Goal: Task Accomplishment & Management: Use online tool/utility

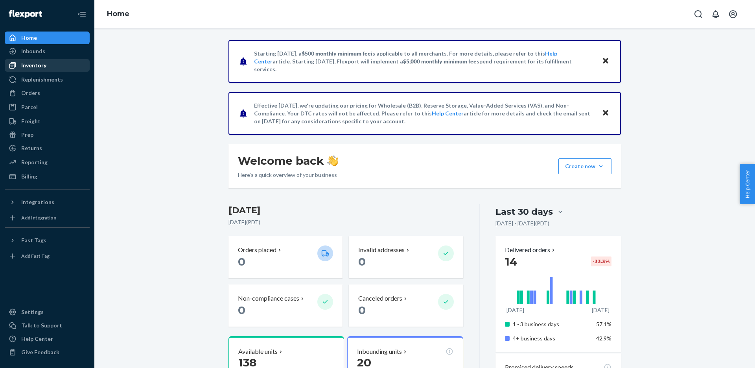
click at [31, 61] on div "Inventory" at bounding box center [33, 65] width 25 height 8
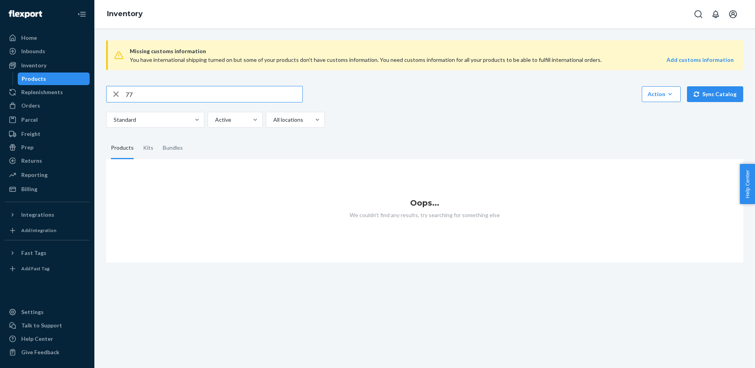
drag, startPoint x: 149, startPoint y: 98, endPoint x: 105, endPoint y: 98, distance: 44.1
click at [102, 95] on div "Missing customs information You have international shipping turned on but some …" at bounding box center [424, 148] width 649 height 228
type input "99"
click at [35, 42] on div "Home" at bounding box center [47, 37] width 83 height 11
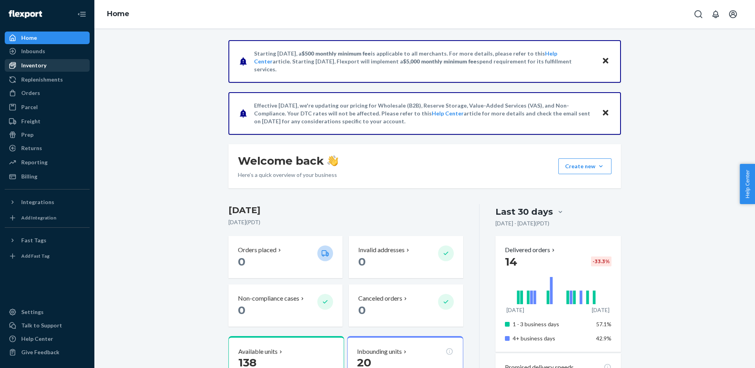
click at [35, 67] on div "Inventory" at bounding box center [33, 65] width 25 height 8
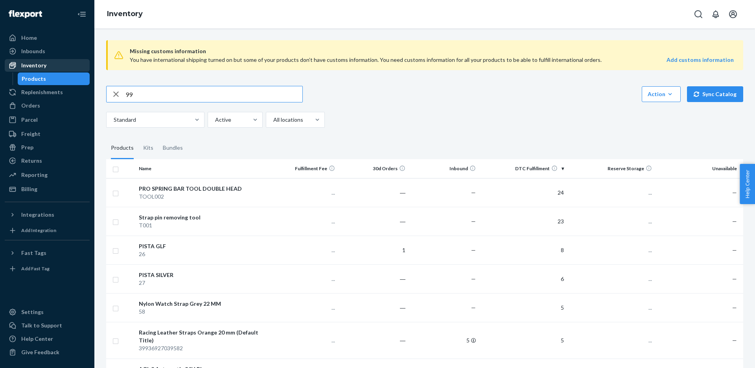
type input "99"
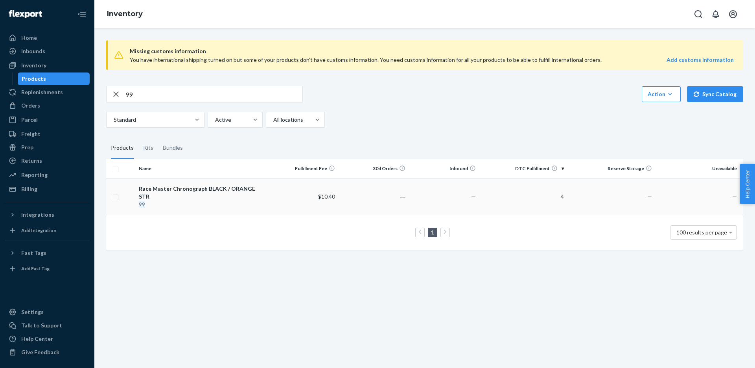
click at [170, 191] on div "Race Master Chronograph BLACK / ORANGE STR" at bounding box center [202, 193] width 126 height 16
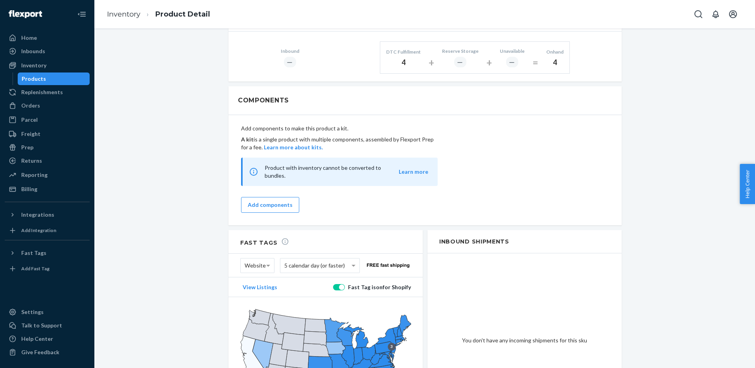
scroll to position [570, 0]
